Goal: Information Seeking & Learning: Check status

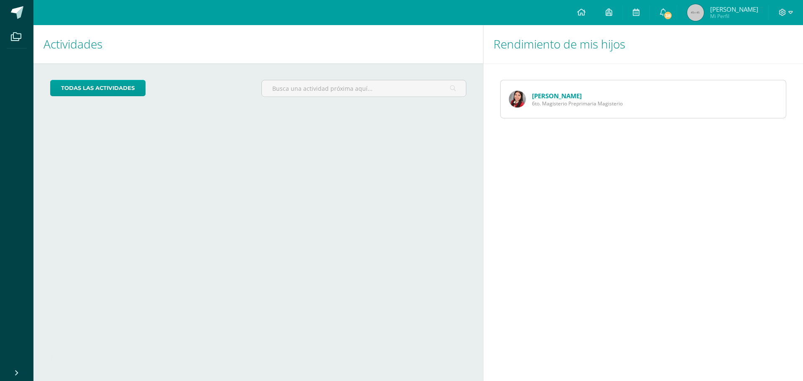
click at [548, 97] on link "[PERSON_NAME]" at bounding box center [557, 96] width 50 height 8
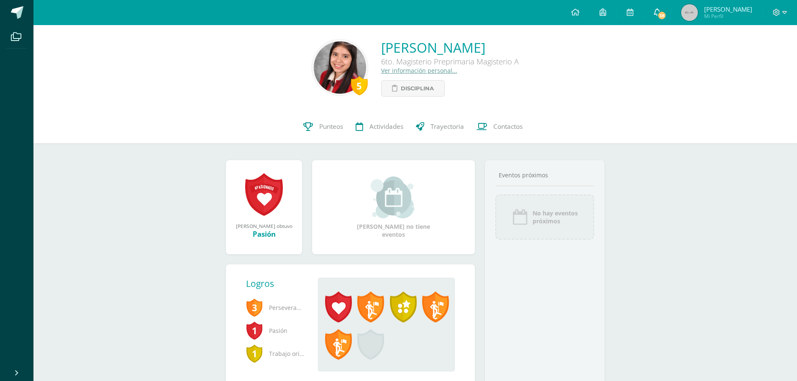
click at [654, 13] on icon at bounding box center [657, 12] width 7 height 8
click at [631, 12] on link at bounding box center [629, 12] width 27 height 25
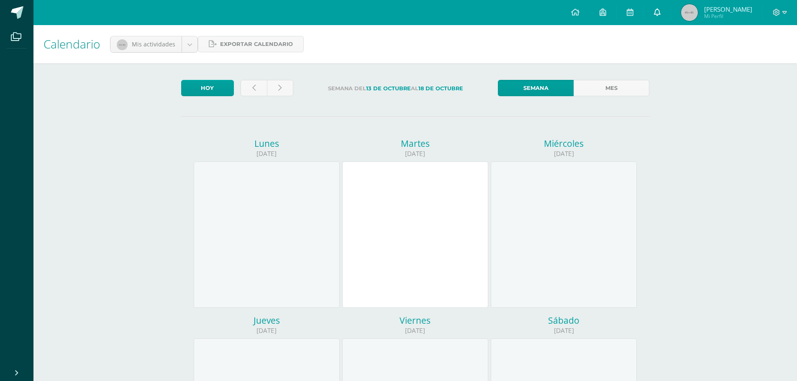
click at [659, 14] on link at bounding box center [657, 12] width 27 height 25
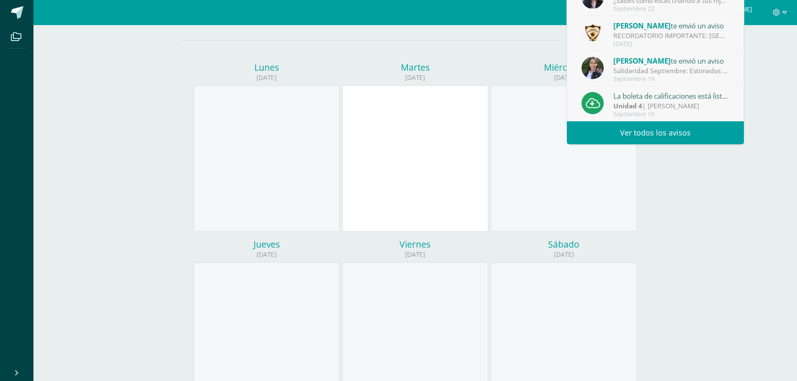
scroll to position [84, 0]
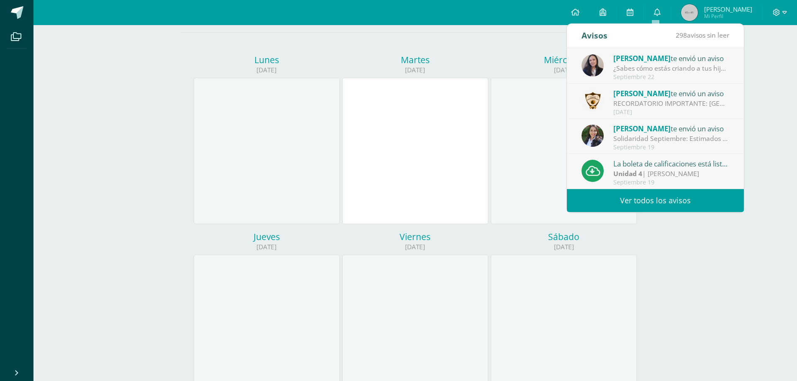
click at [647, 169] on div "Unidad 4 | Astrid Araujo" at bounding box center [671, 174] width 116 height 10
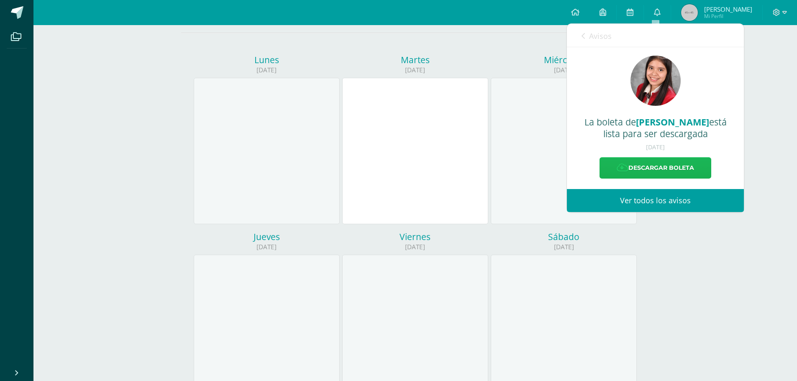
click at [662, 168] on link "Descargar boleta" at bounding box center [655, 167] width 112 height 21
click at [658, 164] on link "Descargar boleta" at bounding box center [655, 167] width 112 height 21
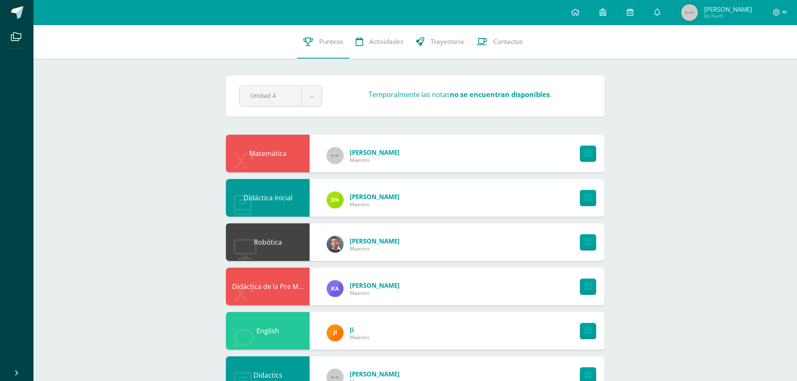
click at [577, 10] on icon at bounding box center [575, 12] width 8 height 8
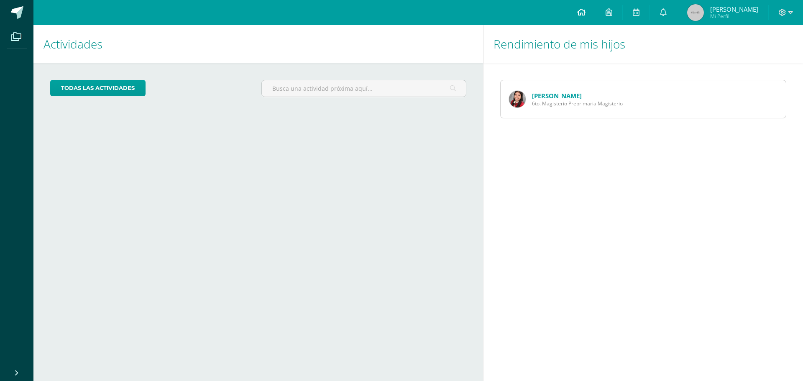
click at [578, 8] on icon at bounding box center [581, 12] width 8 height 8
click at [785, 13] on icon at bounding box center [783, 13] width 8 height 8
click at [755, 54] on span "Cerrar sesión" at bounding box center [764, 57] width 38 height 8
